Goal: Answer question/provide support: Share knowledge or assist other users

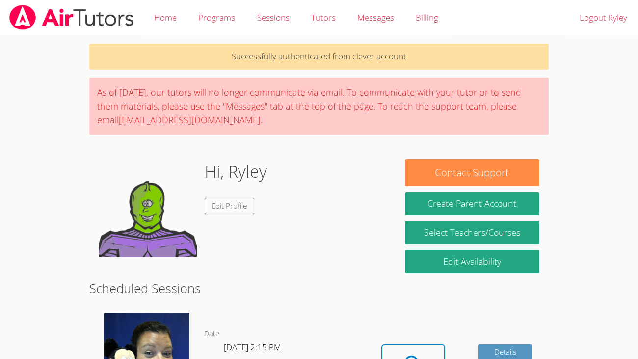
scroll to position [204, 0]
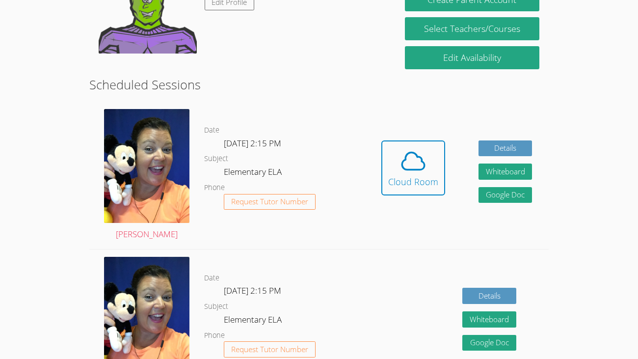
click at [409, 176] on div "Cloud Room" at bounding box center [413, 182] width 50 height 14
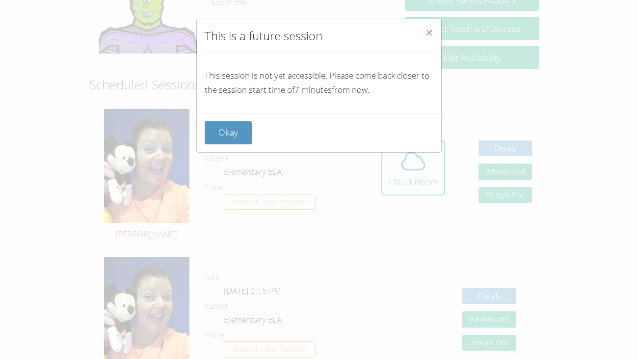
click at [222, 136] on button "Okay" at bounding box center [228, 132] width 47 height 23
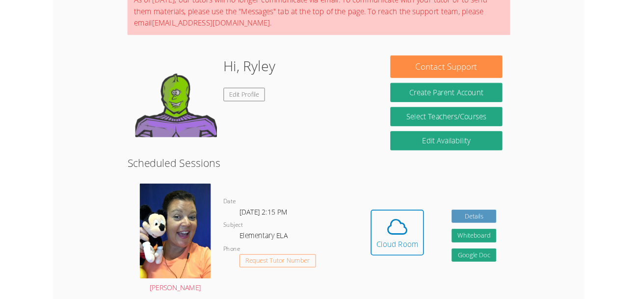
scroll to position [94, 0]
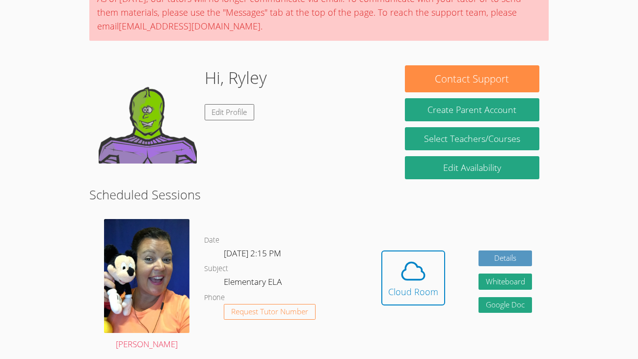
click at [407, 277] on icon at bounding box center [412, 270] width 27 height 27
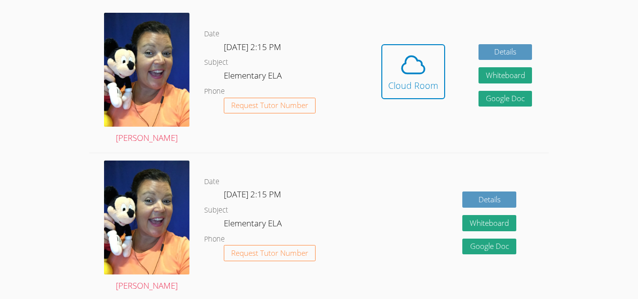
scroll to position [302, 0]
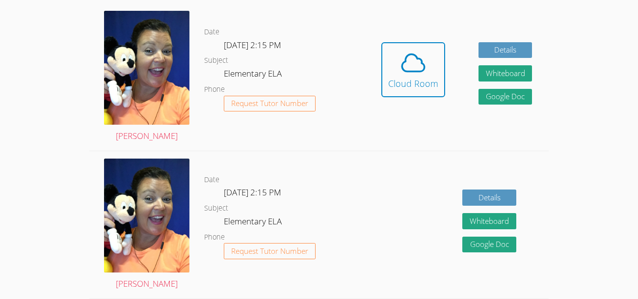
click at [291, 106] on span "Request Tutor Number" at bounding box center [269, 103] width 77 height 7
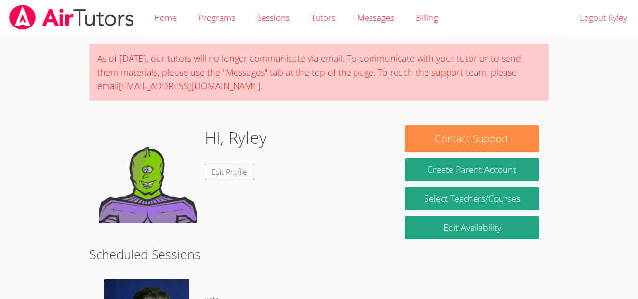
scroll to position [268, 0]
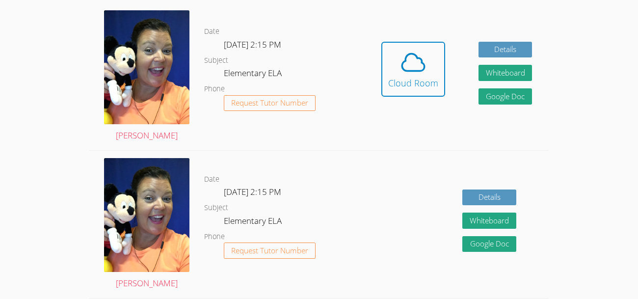
click at [434, 65] on span at bounding box center [413, 62] width 50 height 27
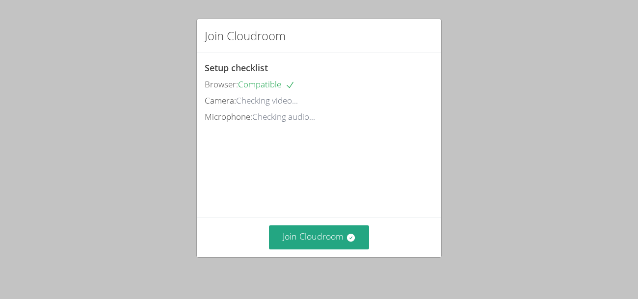
click at [349, 241] on icon at bounding box center [350, 237] width 8 height 8
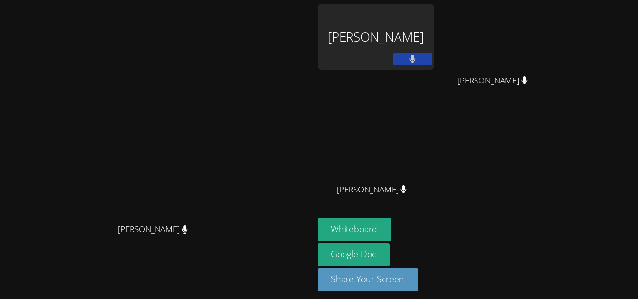
click at [432, 60] on button at bounding box center [412, 59] width 39 height 12
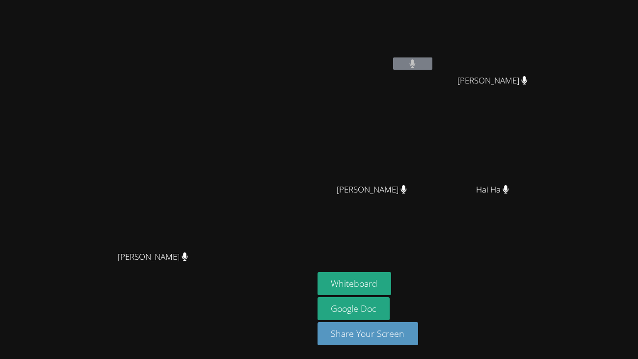
click at [391, 275] on button "Whiteboard" at bounding box center [354, 283] width 74 height 23
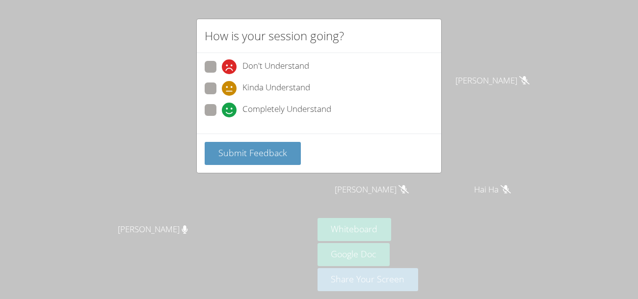
click at [222, 117] on span at bounding box center [222, 117] width 0 height 0
click at [222, 109] on input "Completely Understand" at bounding box center [226, 108] width 8 height 8
radio input "true"
click at [240, 132] on div "Don't Understand Kinda Understand Completely Understand" at bounding box center [319, 93] width 244 height 80
click at [229, 148] on span "Submit Feedback" at bounding box center [252, 153] width 69 height 12
